Goal: Transaction & Acquisition: Purchase product/service

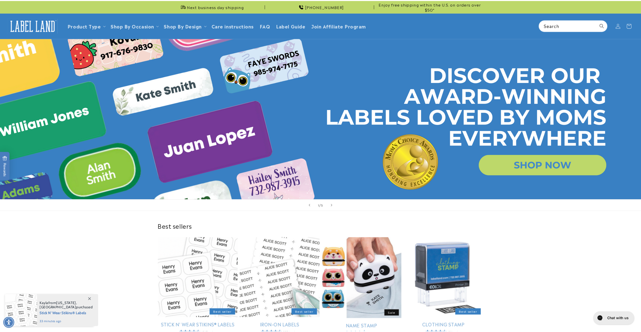
scroll to position [1, 0]
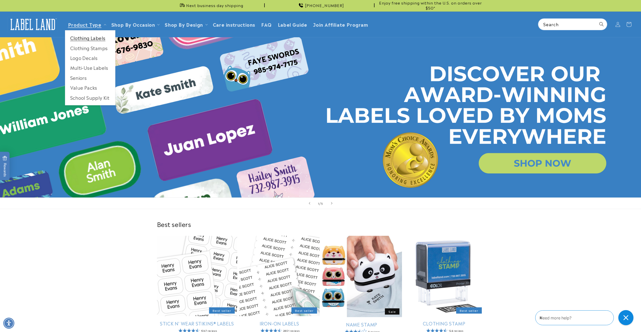
click at [89, 38] on link "Clothing Labels" at bounding box center [90, 38] width 50 height 10
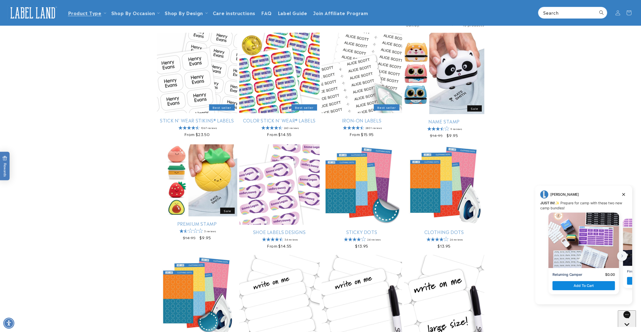
scroll to position [53, 0]
click at [189, 118] on link "Stick N' Wear Stikins® Labels" at bounding box center [197, 121] width 80 height 6
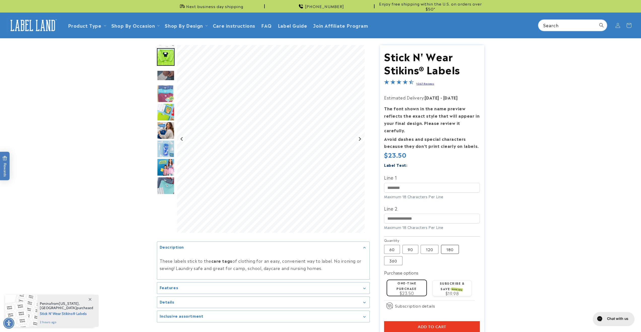
click at [449, 246] on label "180 Variant sold out or unavailable" at bounding box center [450, 249] width 18 height 9
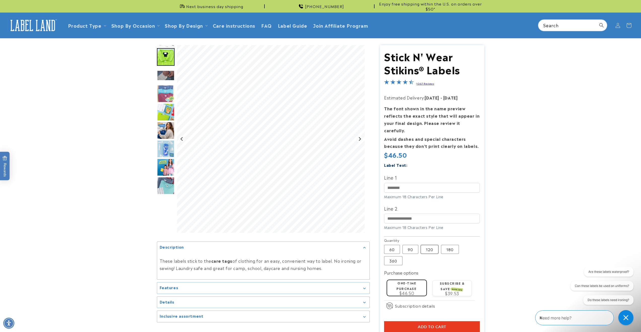
click at [434, 245] on label "120 Variant sold out or unavailable" at bounding box center [429, 249] width 18 height 9
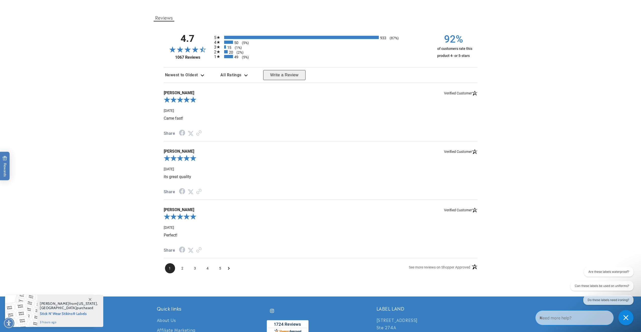
scroll to position [529, 0]
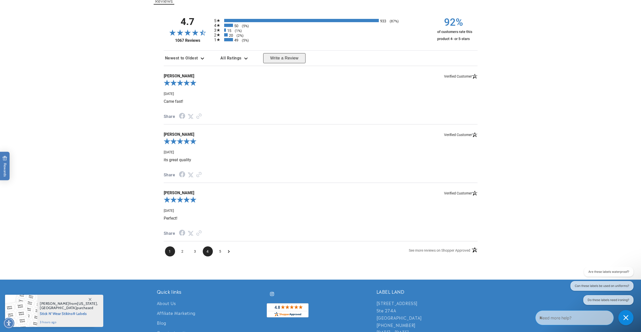
click at [204, 249] on span "4" at bounding box center [208, 251] width 10 height 10
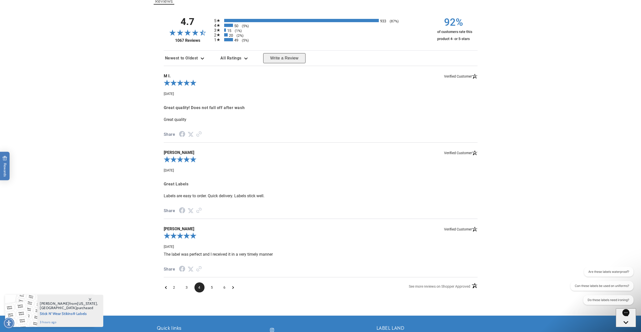
scroll to position [531, 0]
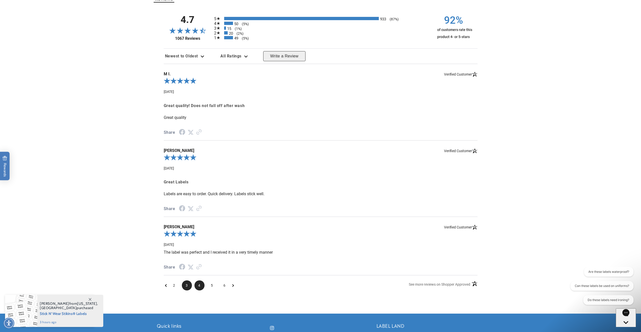
click at [186, 284] on span "3" at bounding box center [187, 285] width 10 height 10
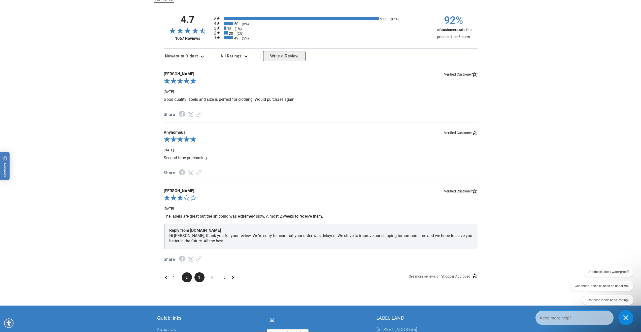
click at [189, 277] on span "2" at bounding box center [187, 277] width 10 height 10
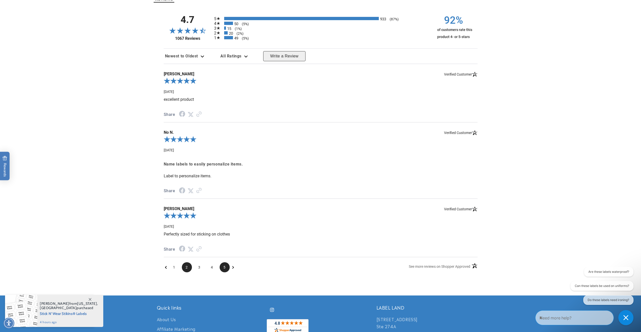
click at [226, 267] on span "5" at bounding box center [225, 267] width 10 height 10
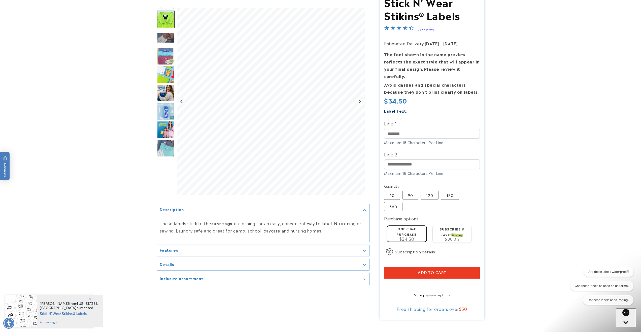
scroll to position [0, 0]
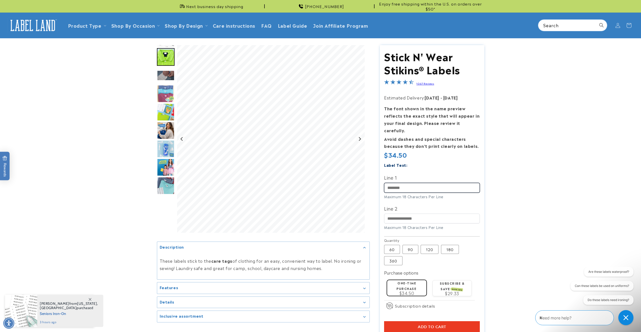
click at [408, 183] on input "Line 1" at bounding box center [432, 188] width 96 height 10
drag, startPoint x: 613, startPoint y: 332, endPoint x: 644, endPoint y: 332, distance: 31.2
click at [641, 332] on html "Skip to main content Enable accessibility for low vision Open the accessibility…" at bounding box center [320, 166] width 641 height 332
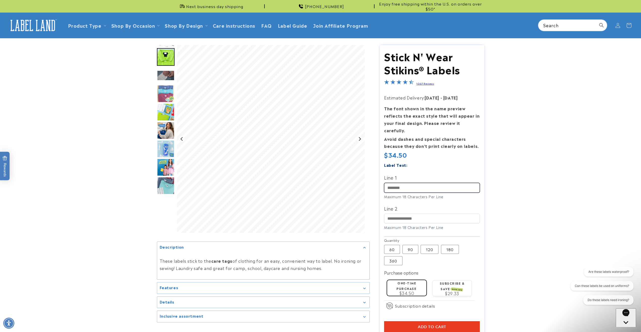
click at [417, 183] on input "Line 1" at bounding box center [432, 188] width 96 height 10
type input "*"
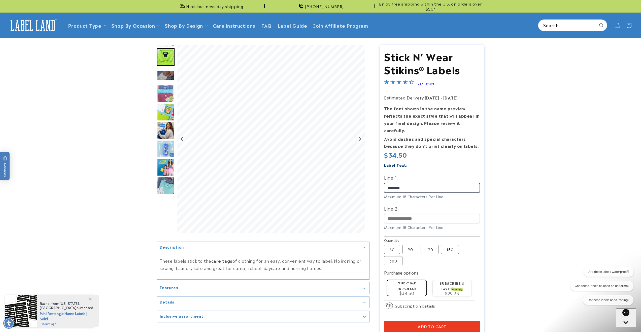
type input "********"
click at [409, 214] on input "Line 2" at bounding box center [432, 219] width 96 height 10
click at [409, 214] on input "*" at bounding box center [432, 219] width 96 height 10
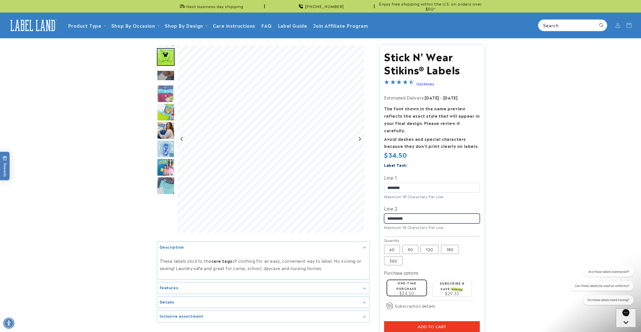
click at [389, 214] on input "**********" at bounding box center [432, 219] width 96 height 10
click at [388, 214] on input "**********" at bounding box center [432, 219] width 96 height 10
click at [404, 214] on input "**********" at bounding box center [432, 219] width 96 height 10
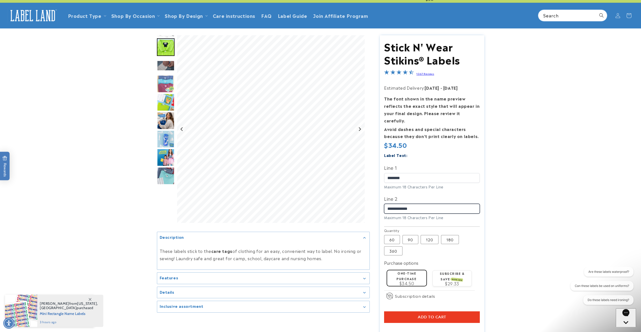
scroll to position [16, 0]
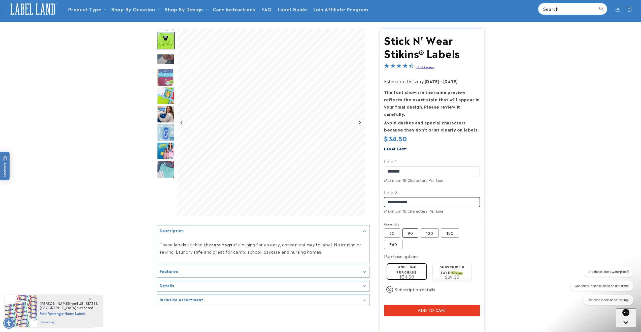
type input "**********"
click at [404, 228] on label "90 Variant sold out or unavailable" at bounding box center [410, 232] width 16 height 9
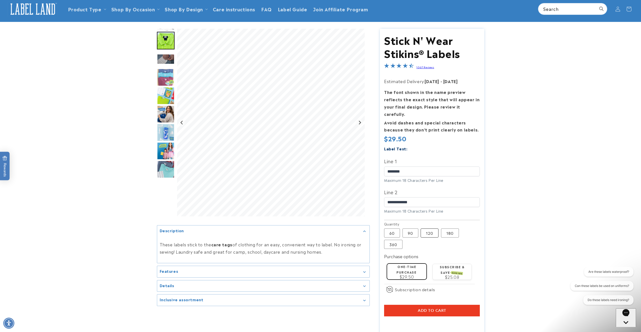
click at [427, 228] on label "120 Variant sold out or unavailable" at bounding box center [429, 232] width 18 height 9
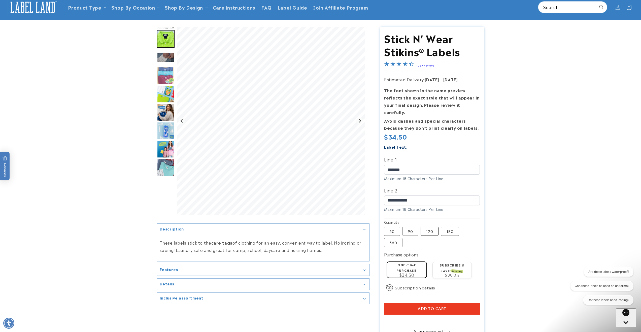
scroll to position [18, 0]
click at [450, 226] on label "180 Variant sold out or unavailable" at bounding box center [450, 230] width 18 height 9
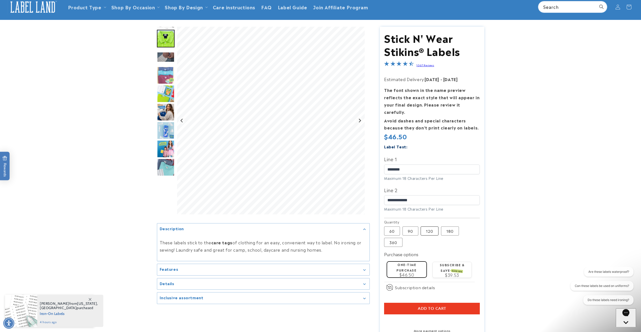
click at [432, 226] on label "120 Variant sold out or unavailable" at bounding box center [429, 230] width 18 height 9
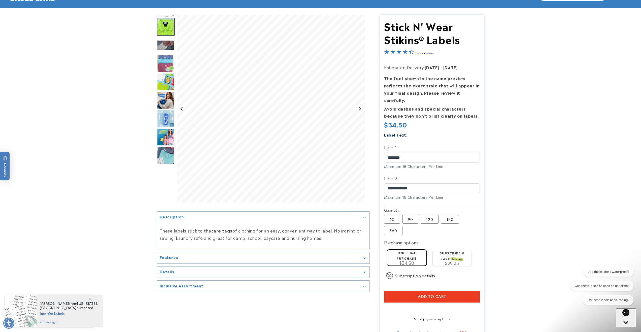
scroll to position [85, 0]
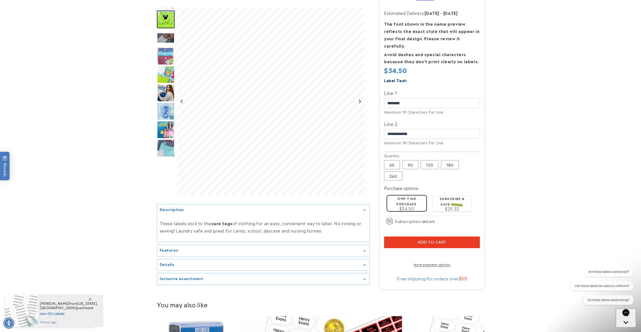
click at [459, 203] on span "SAVE 15%" at bounding box center [457, 205] width 12 height 4
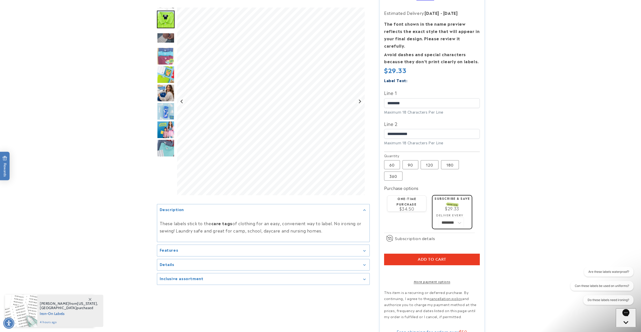
click at [571, 189] on product-info at bounding box center [320, 149] width 641 height 391
click at [403, 205] on span "$34.50" at bounding box center [406, 208] width 15 height 6
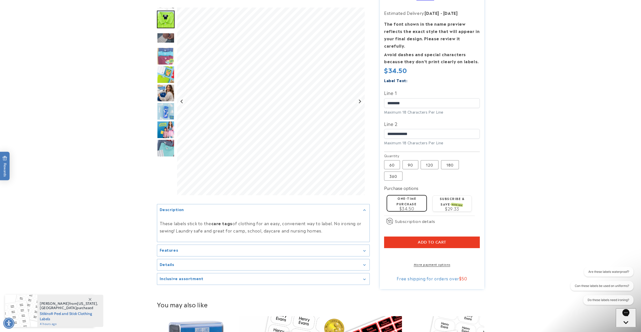
click at [453, 236] on button "Add to cart" at bounding box center [432, 242] width 96 height 12
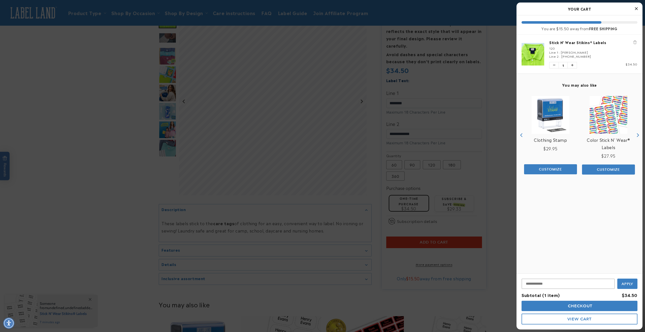
click at [499, 209] on div at bounding box center [322, 166] width 645 height 332
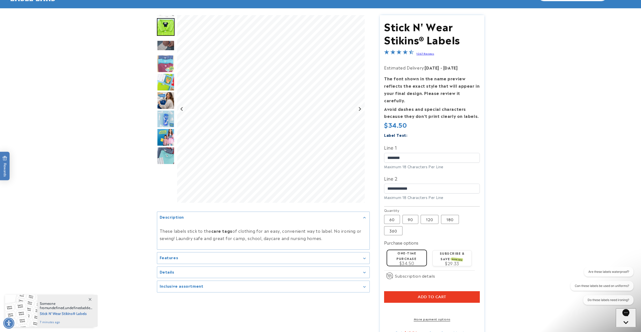
scroll to position [0, 0]
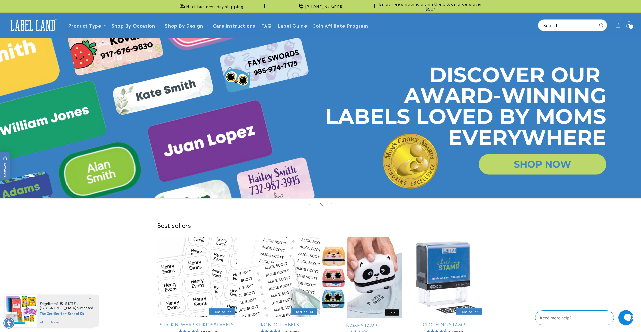
click at [629, 24] on icon at bounding box center [629, 25] width 12 height 12
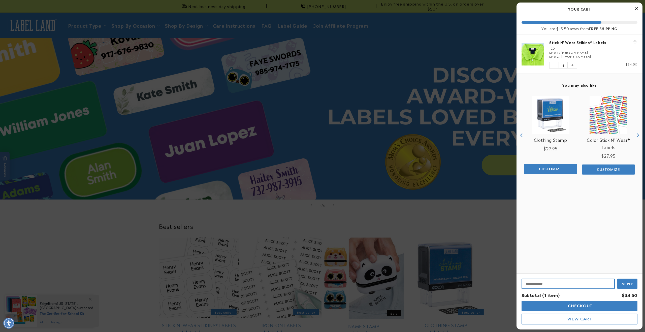
click at [537, 282] on input "Input Discount" at bounding box center [567, 283] width 93 height 10
click at [534, 281] on input "Input Discount" at bounding box center [567, 283] width 93 height 10
type input "**********"
click at [617, 277] on button "Apply" at bounding box center [627, 282] width 20 height 11
click at [566, 308] on span "Checkout" at bounding box center [579, 305] width 26 height 5
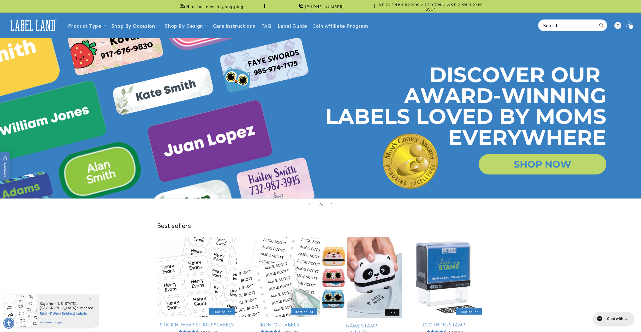
click at [627, 26] on icon at bounding box center [629, 25] width 12 height 12
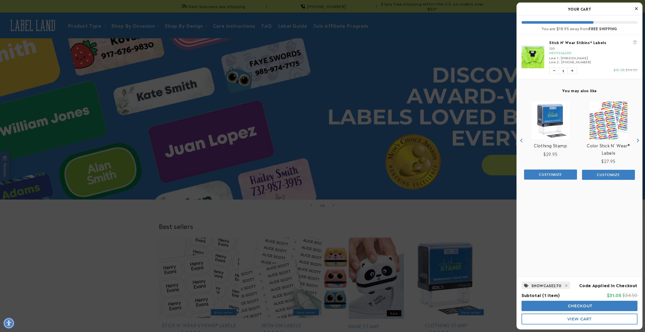
click at [589, 306] on span "Checkout" at bounding box center [579, 305] width 26 height 5
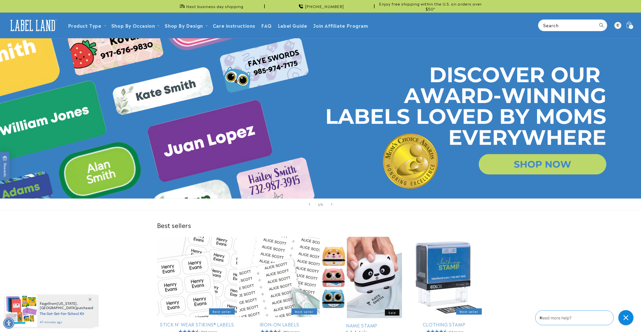
click at [625, 24] on icon at bounding box center [629, 25] width 12 height 12
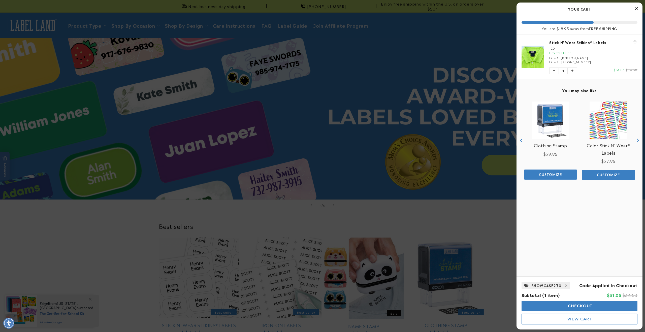
click at [592, 305] on span "Checkout" at bounding box center [579, 305] width 26 height 5
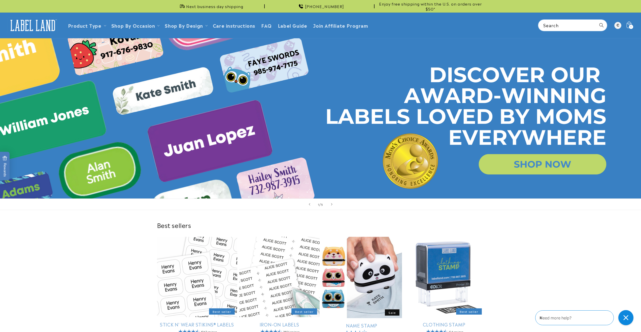
click at [631, 26] on span "1" at bounding box center [630, 27] width 1 height 4
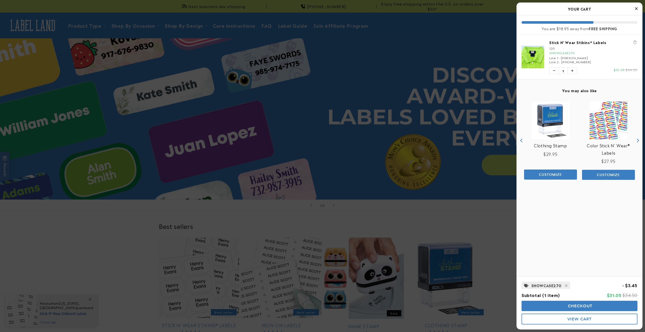
click at [553, 307] on button "Checkout" at bounding box center [579, 306] width 116 height 10
